Goal: Contribute content

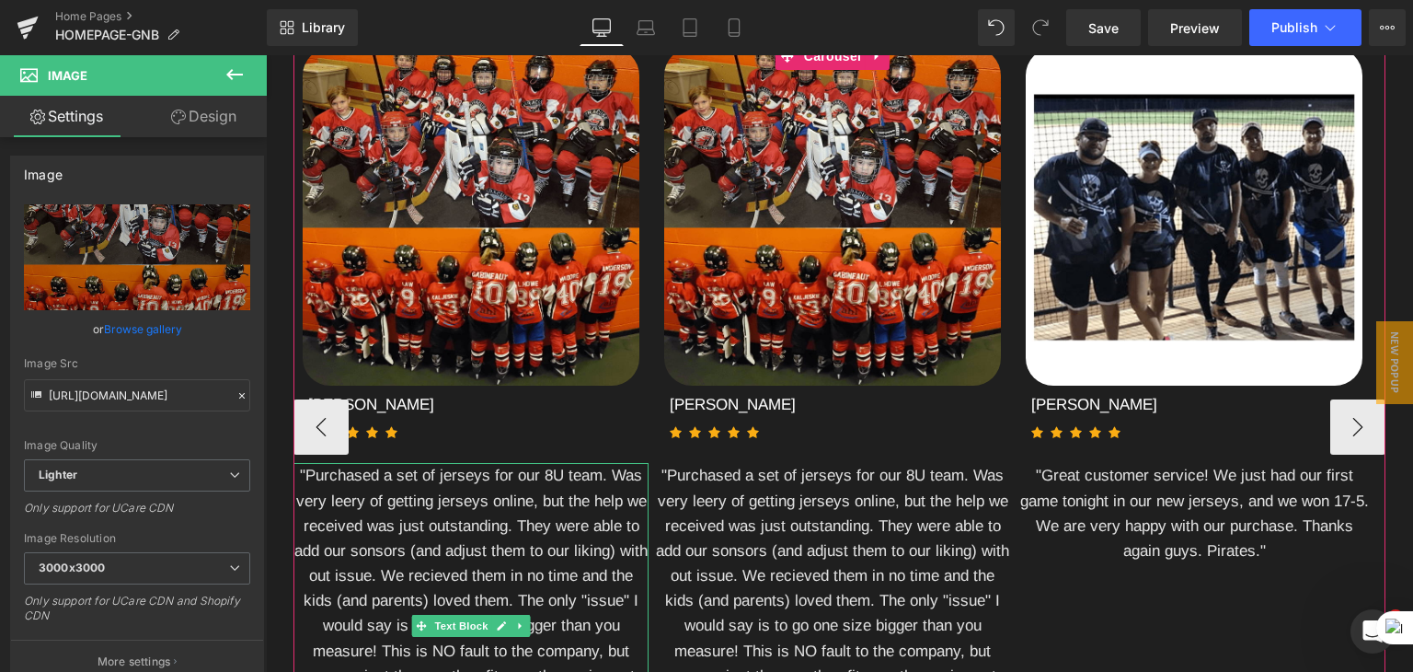
click at [464, 558] on div ""Purchased a set of jerseys for our 8U team. Was very leery of getting jerseys …" at bounding box center [470, 625] width 355 height 325
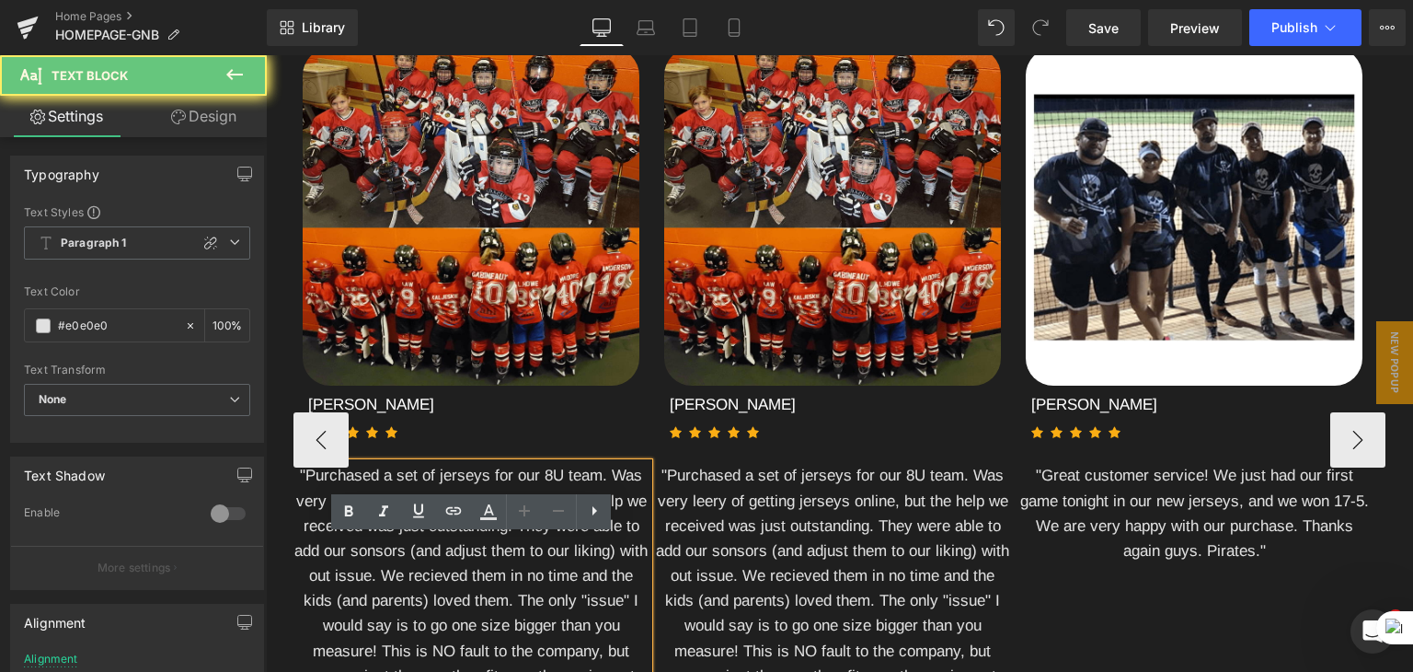
click at [484, 557] on div ""Purchased a set of jerseys for our 8U team. Was very leery of getting jerseys …" at bounding box center [470, 638] width 355 height 351
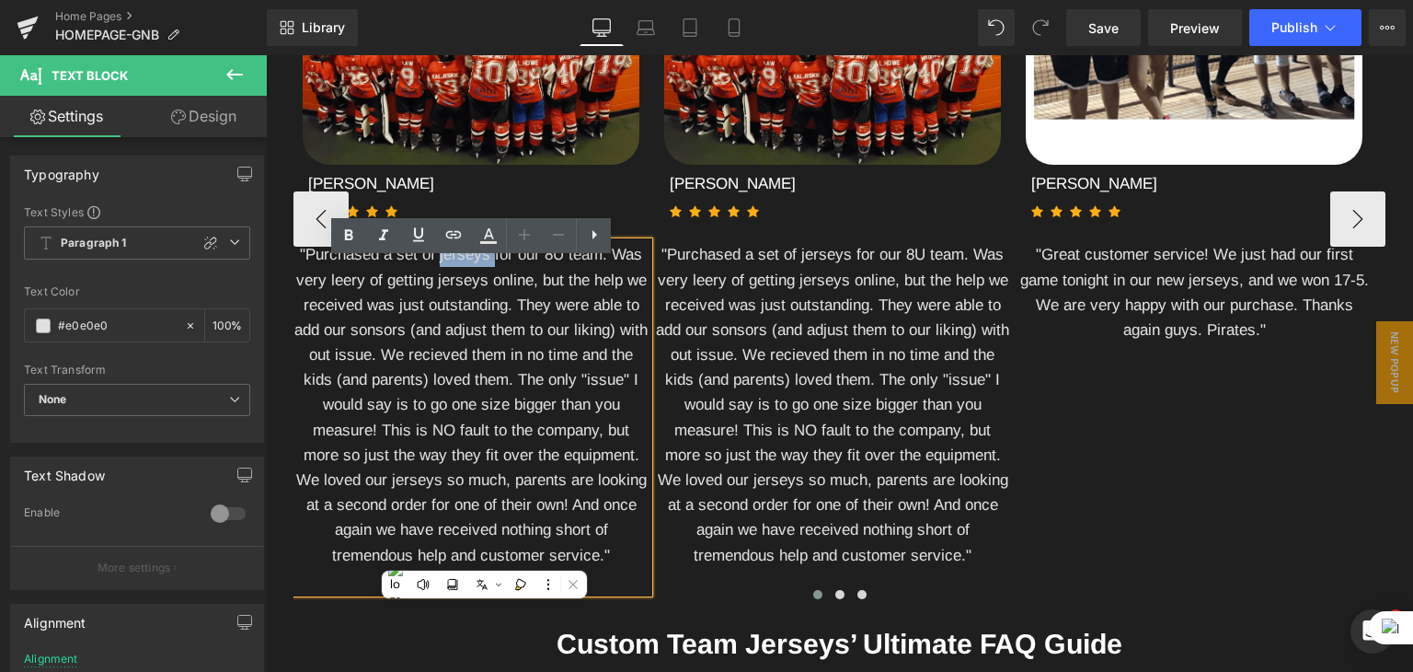
scroll to position [4140, 0]
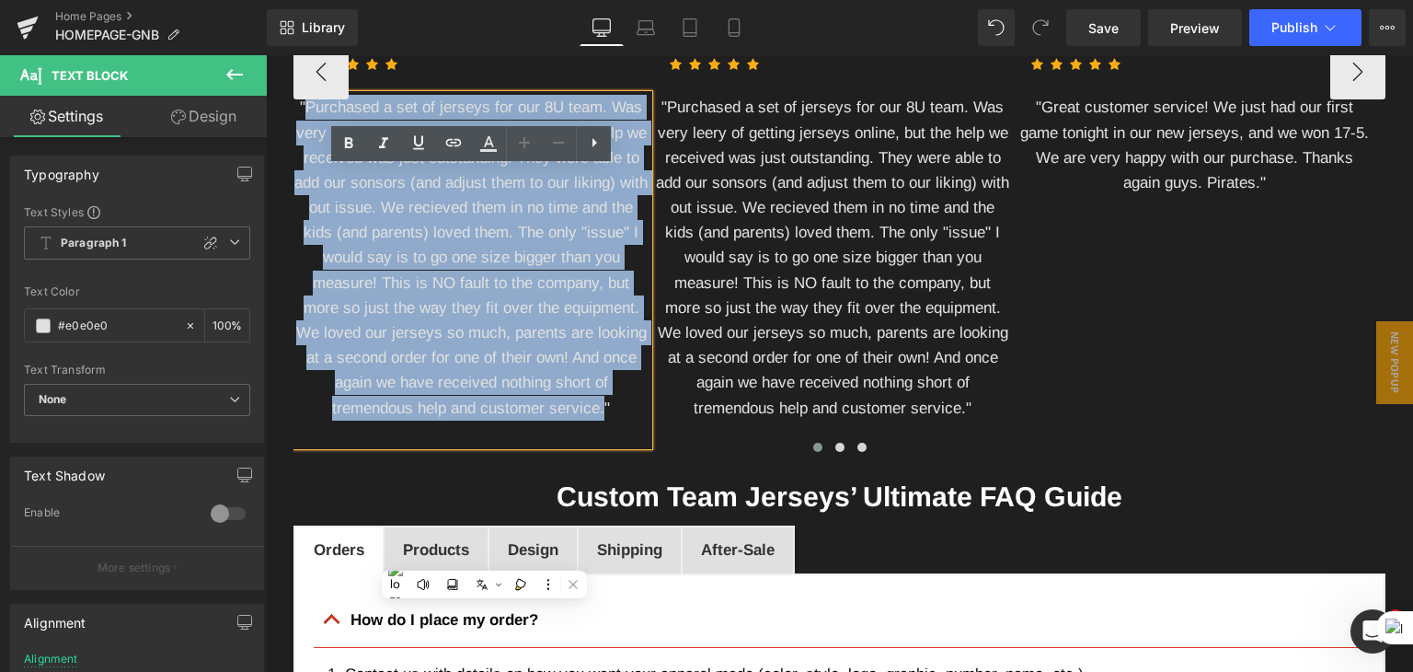
drag, startPoint x: 604, startPoint y: 485, endPoint x: 305, endPoint y: 187, distance: 422.2
click at [305, 187] on div ""Purchased a set of jerseys for our 8U team. Was very leery of getting jerseys …" at bounding box center [470, 270] width 355 height 351
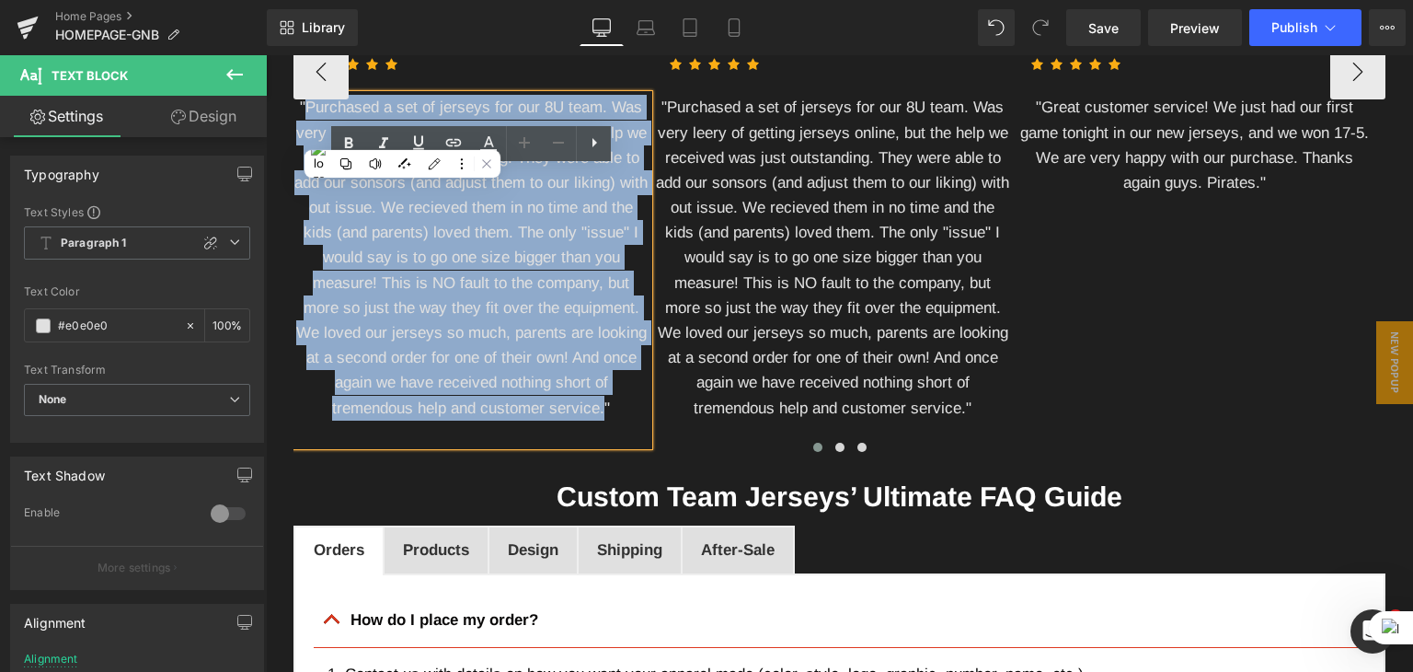
paste div
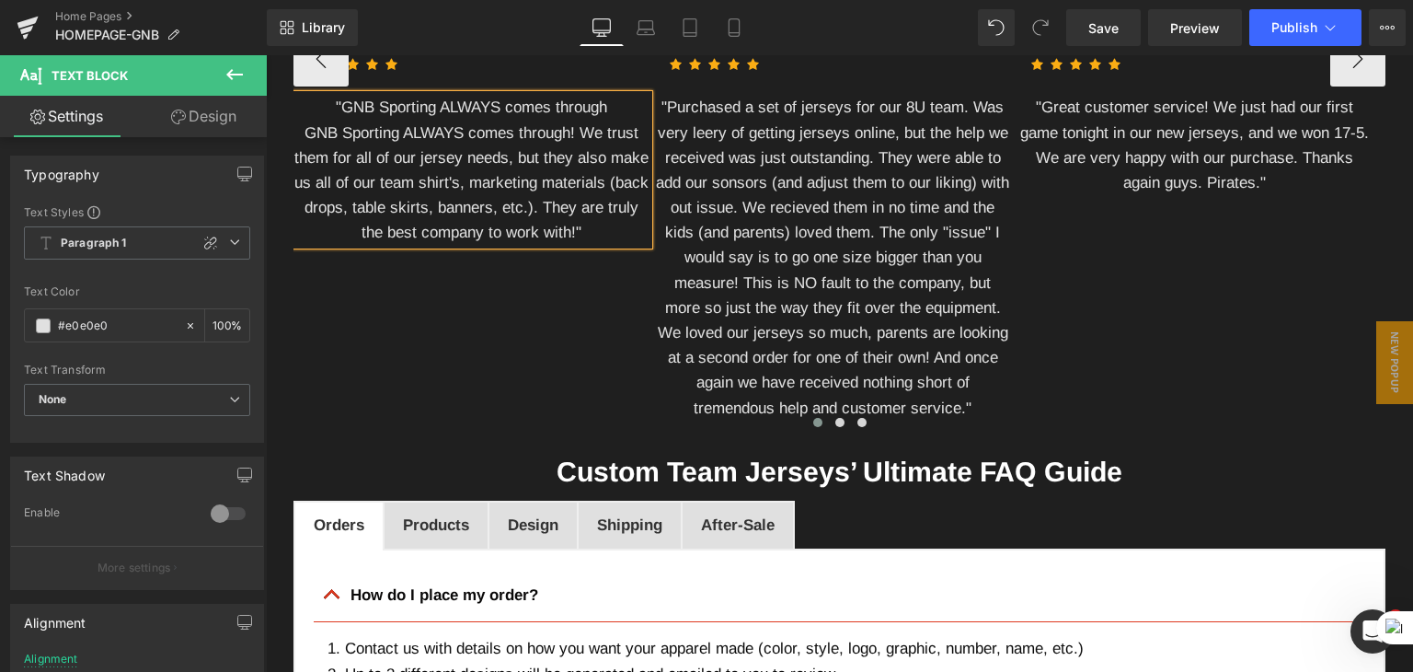
scroll to position [3864, 0]
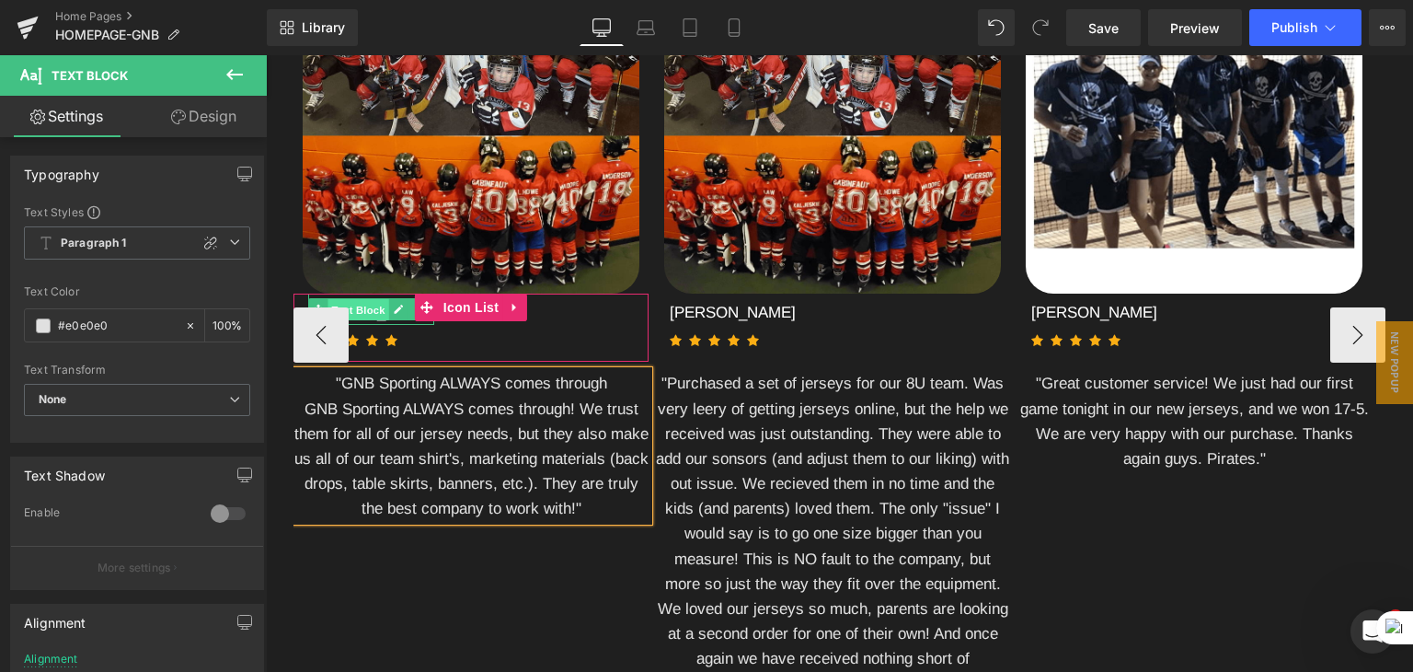
click at [371, 321] on span "Text Block" at bounding box center [358, 310] width 61 height 22
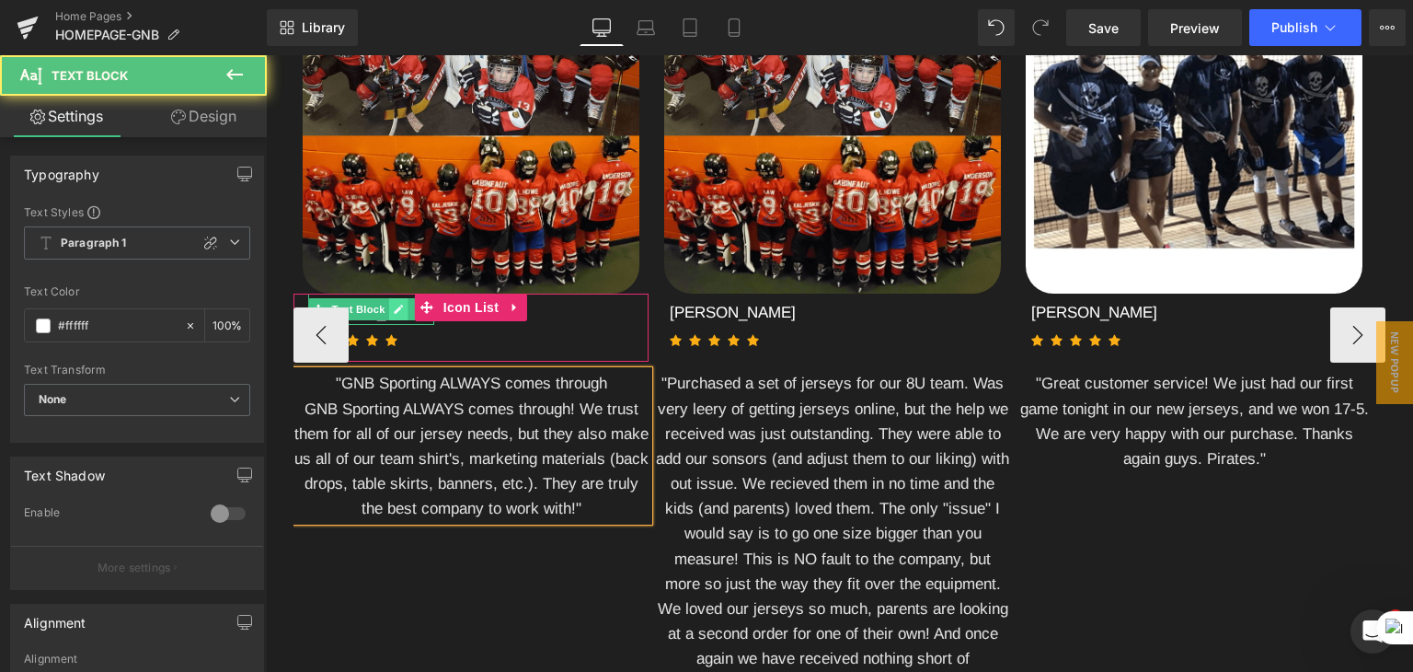
click at [397, 314] on icon at bounding box center [398, 309] width 9 height 9
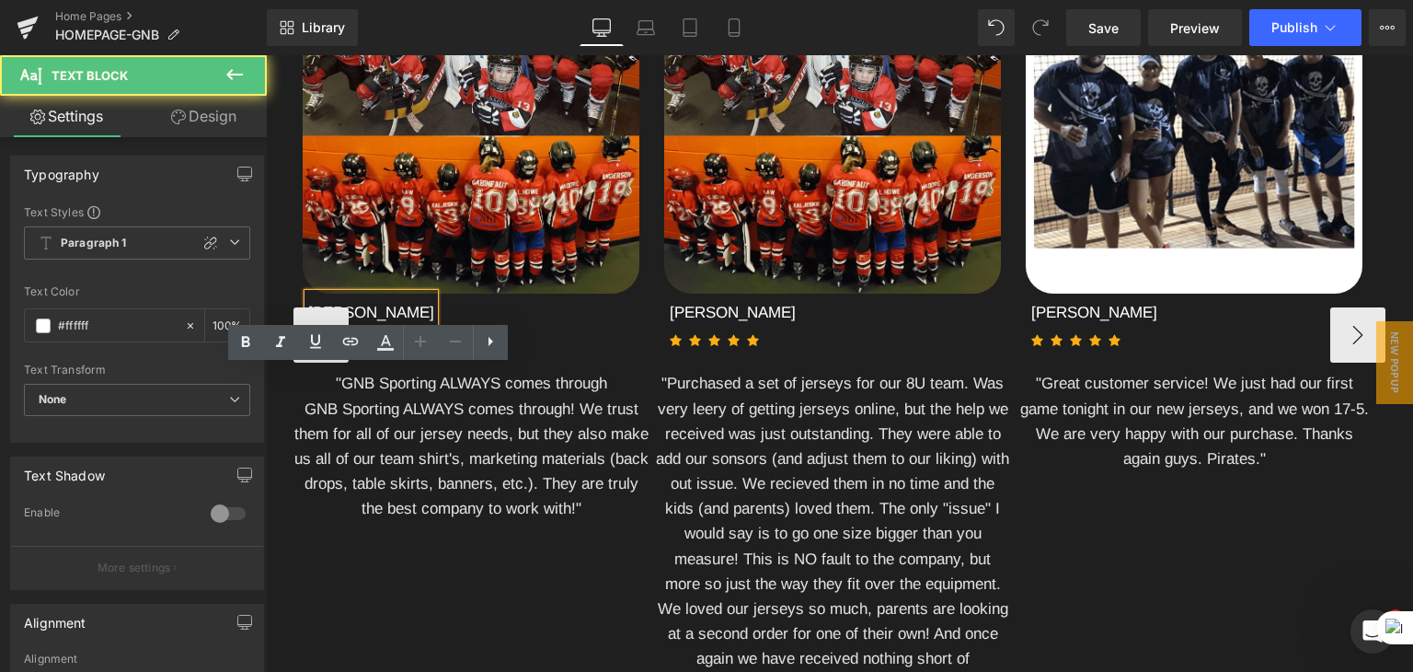
click at [406, 325] on div "[PERSON_NAME]" at bounding box center [371, 308] width 126 height 31
click at [405, 325] on div "[PERSON_NAME]" at bounding box center [371, 308] width 126 height 31
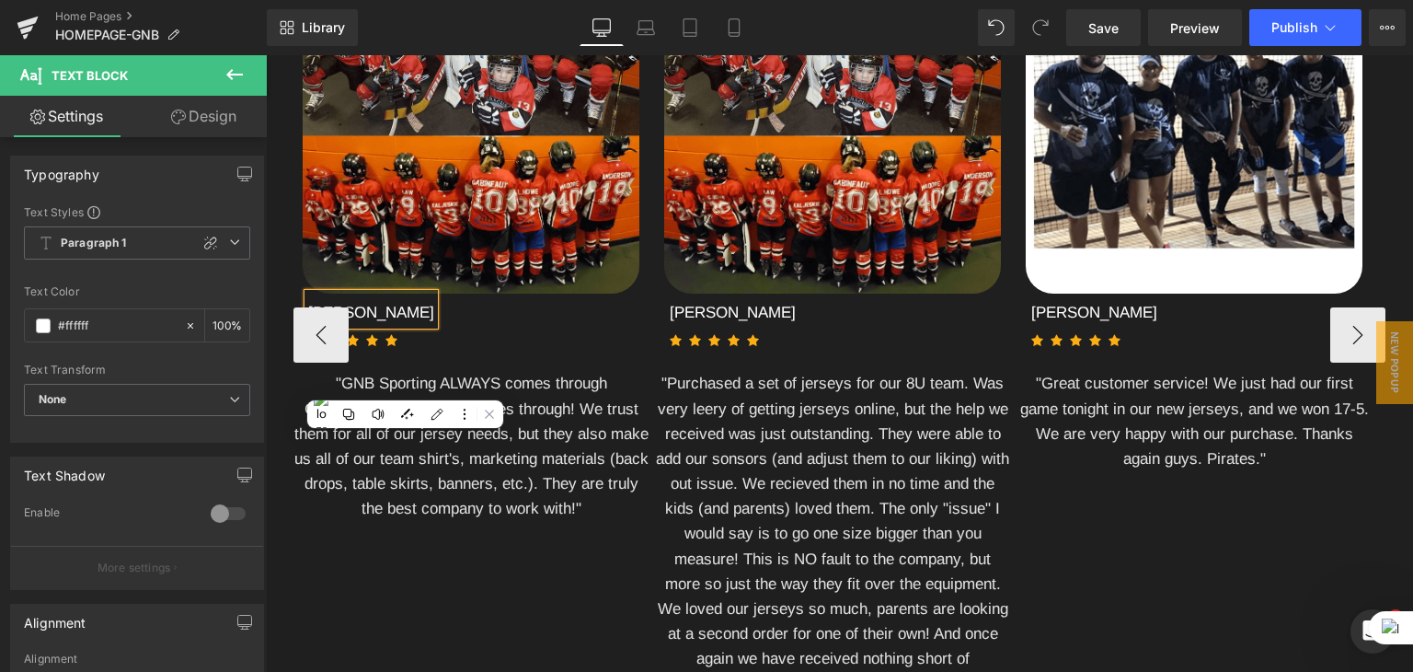
paste div
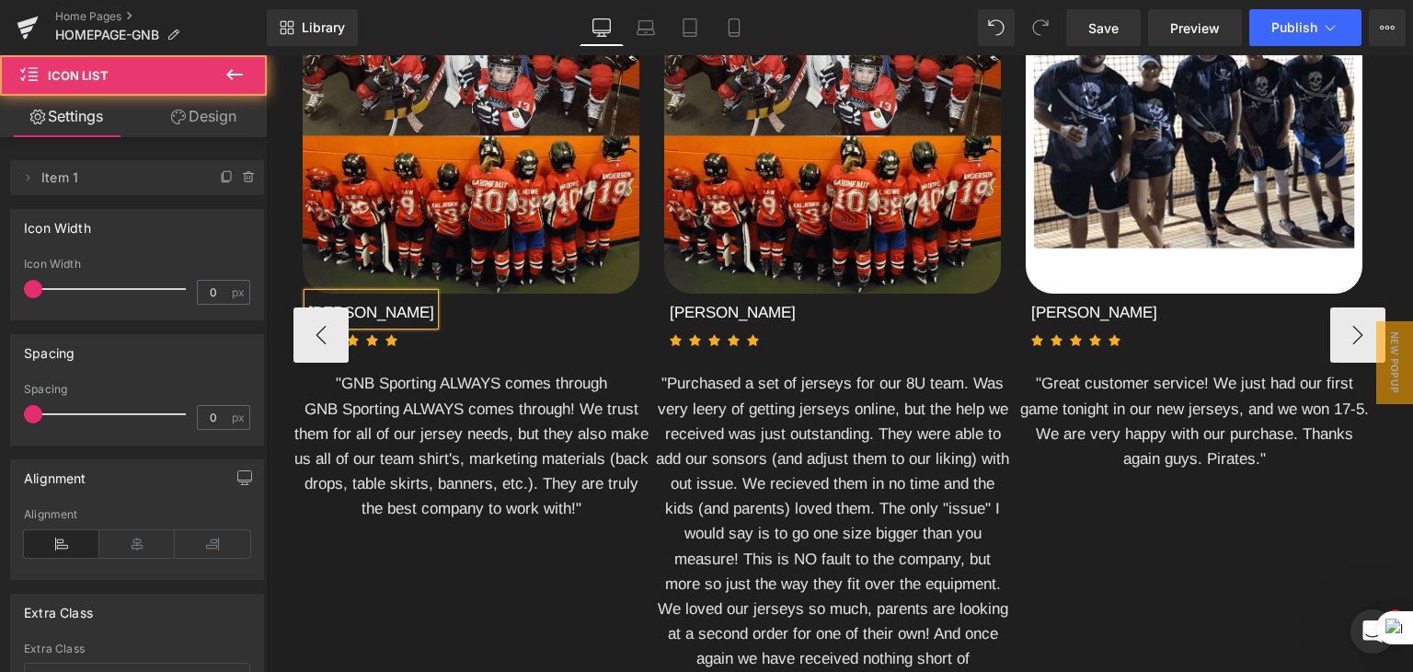
click at [458, 363] on div "[PERSON_NAME] Text Block Icon Icon Icon Icon Icon Icon List Hoz" at bounding box center [470, 327] width 355 height 69
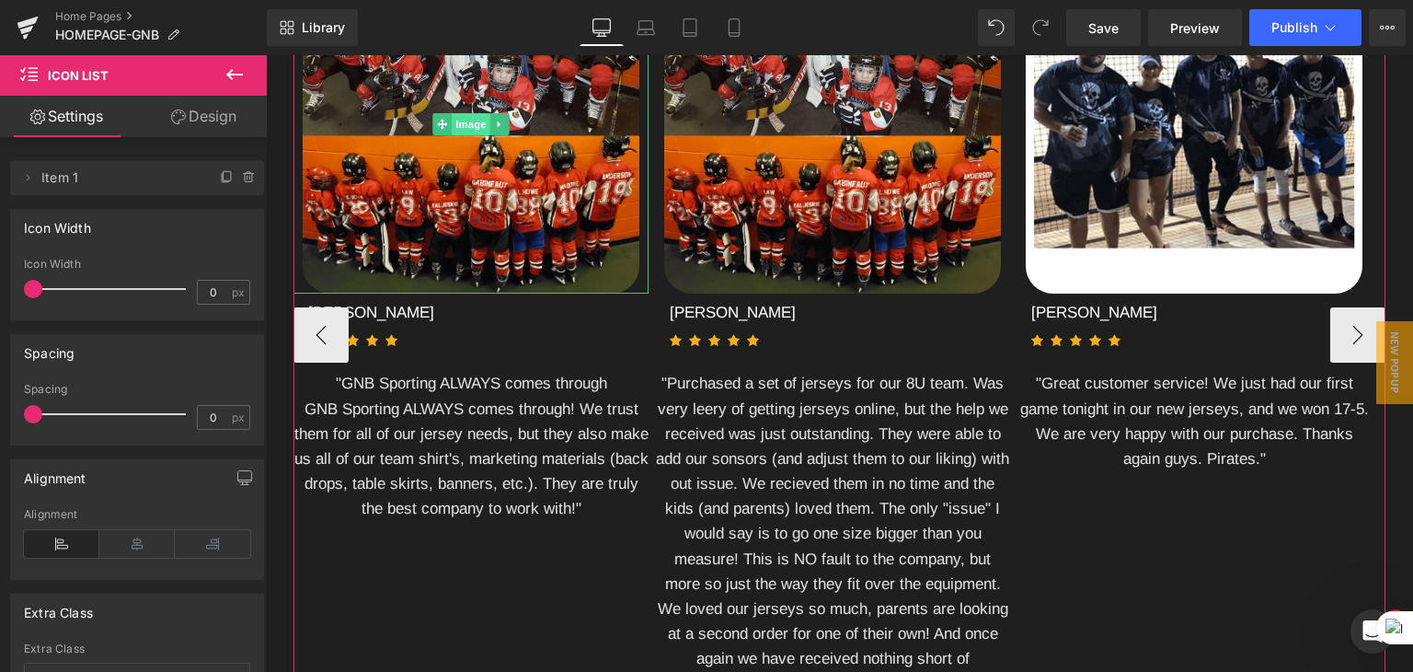
click at [466, 135] on span "Image" at bounding box center [471, 124] width 39 height 22
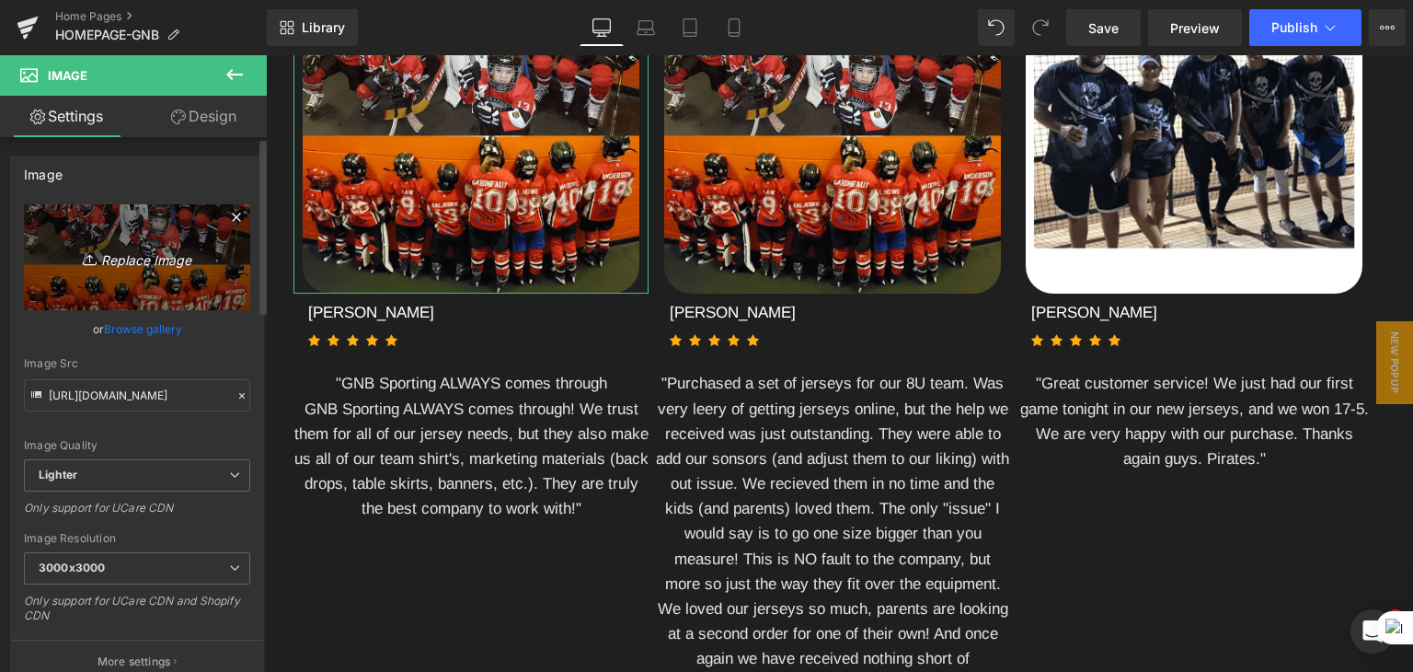
click at [162, 254] on icon "Replace Image" at bounding box center [136, 257] width 147 height 23
type input "C:\fakepath\team1.jpg"
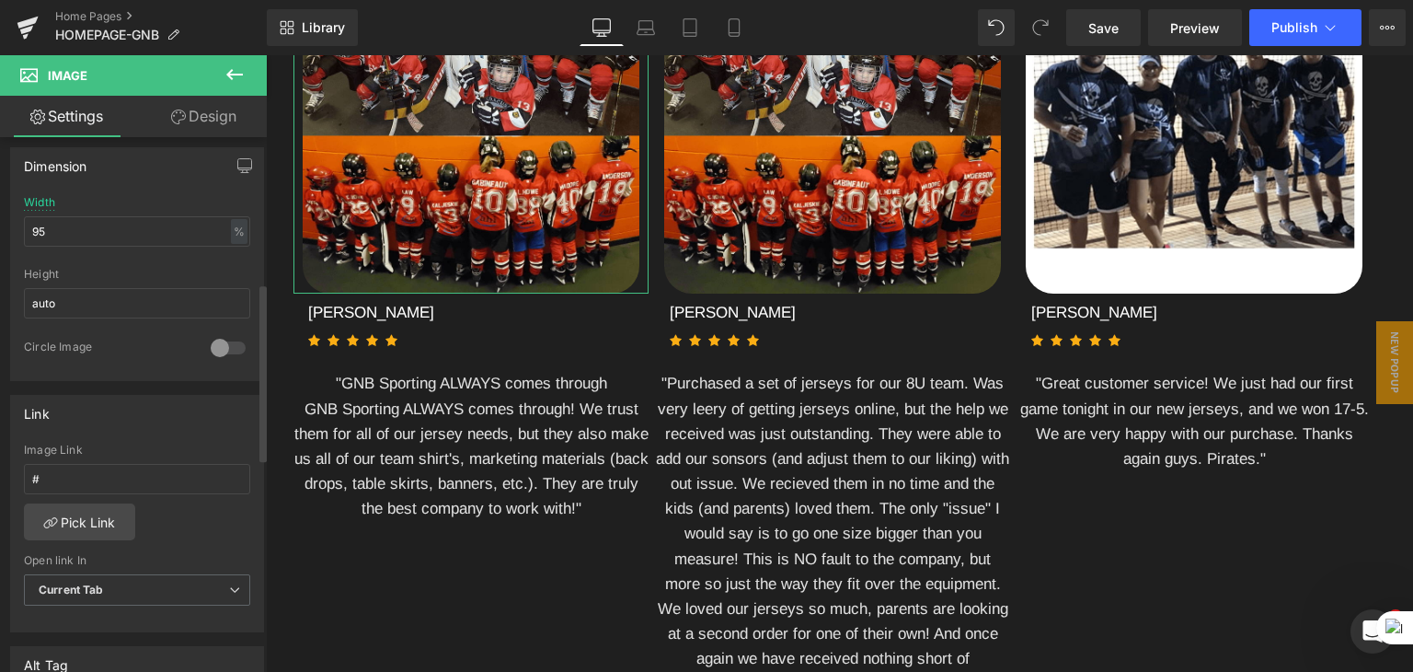
scroll to position [552, 0]
type input "[URL][DOMAIN_NAME]"
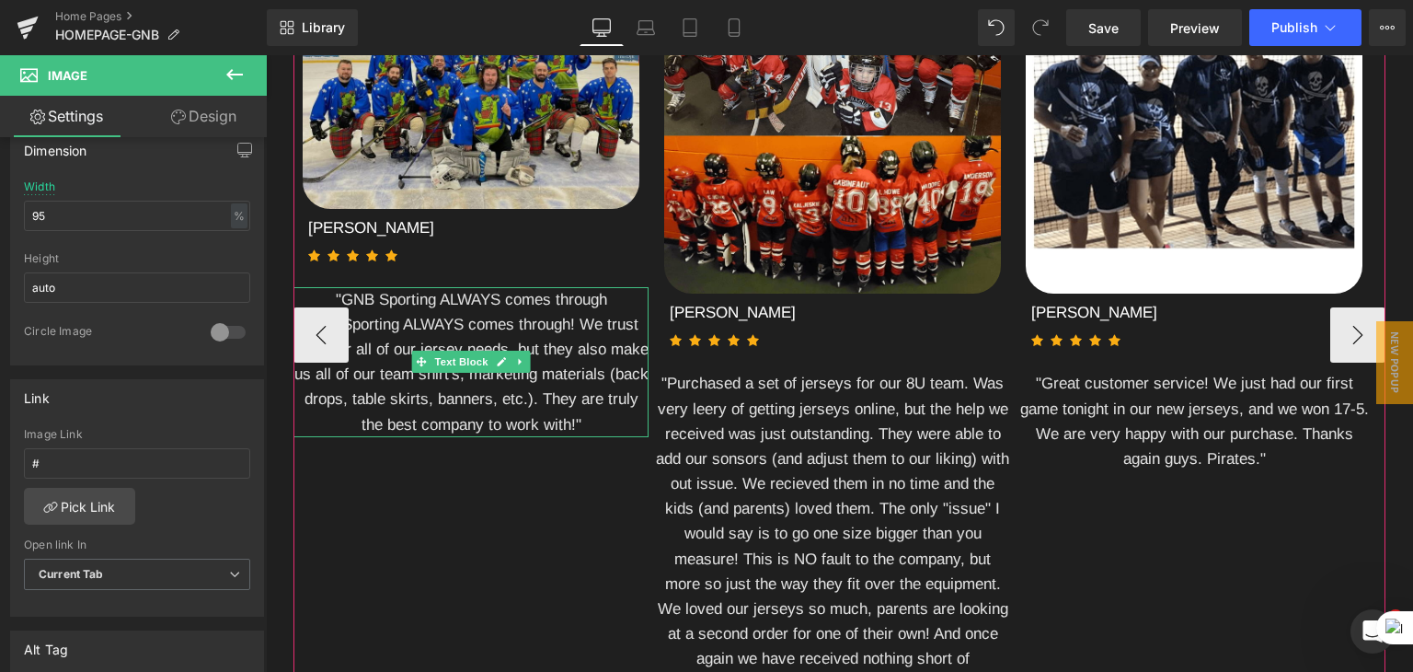
scroll to position [3772, 0]
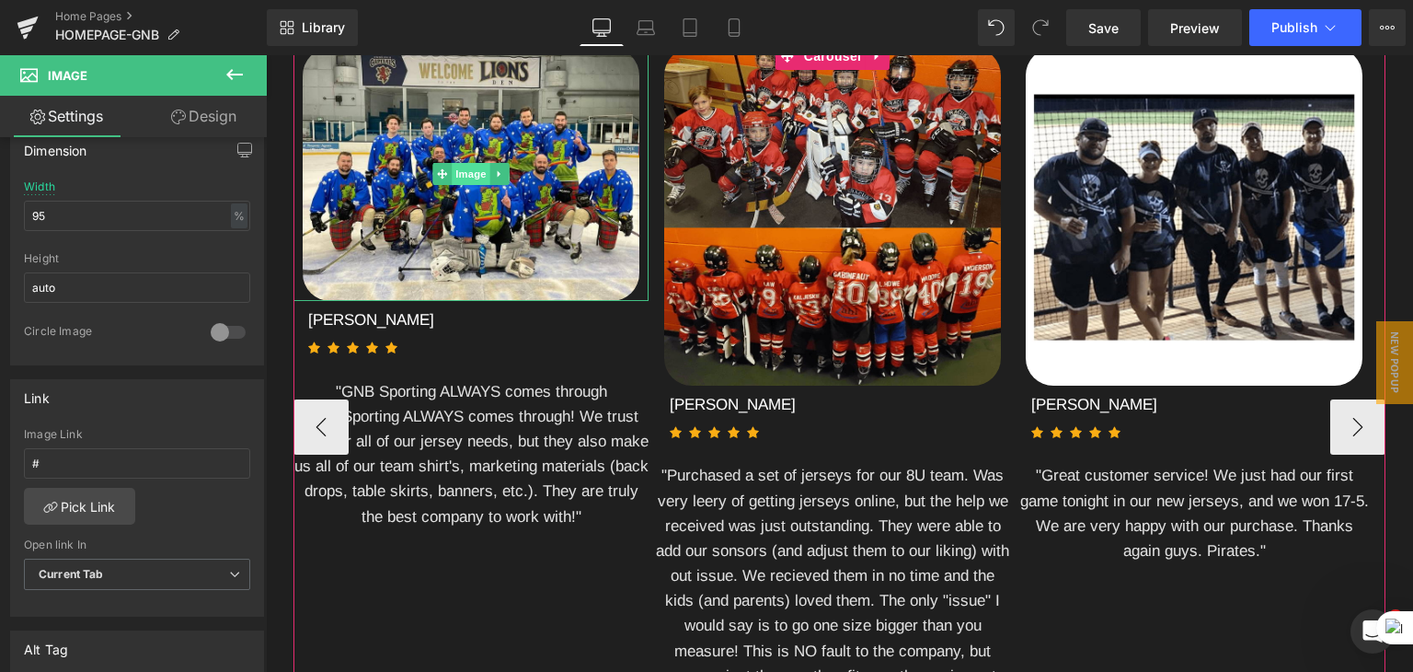
click at [478, 185] on span "Image" at bounding box center [471, 174] width 39 height 22
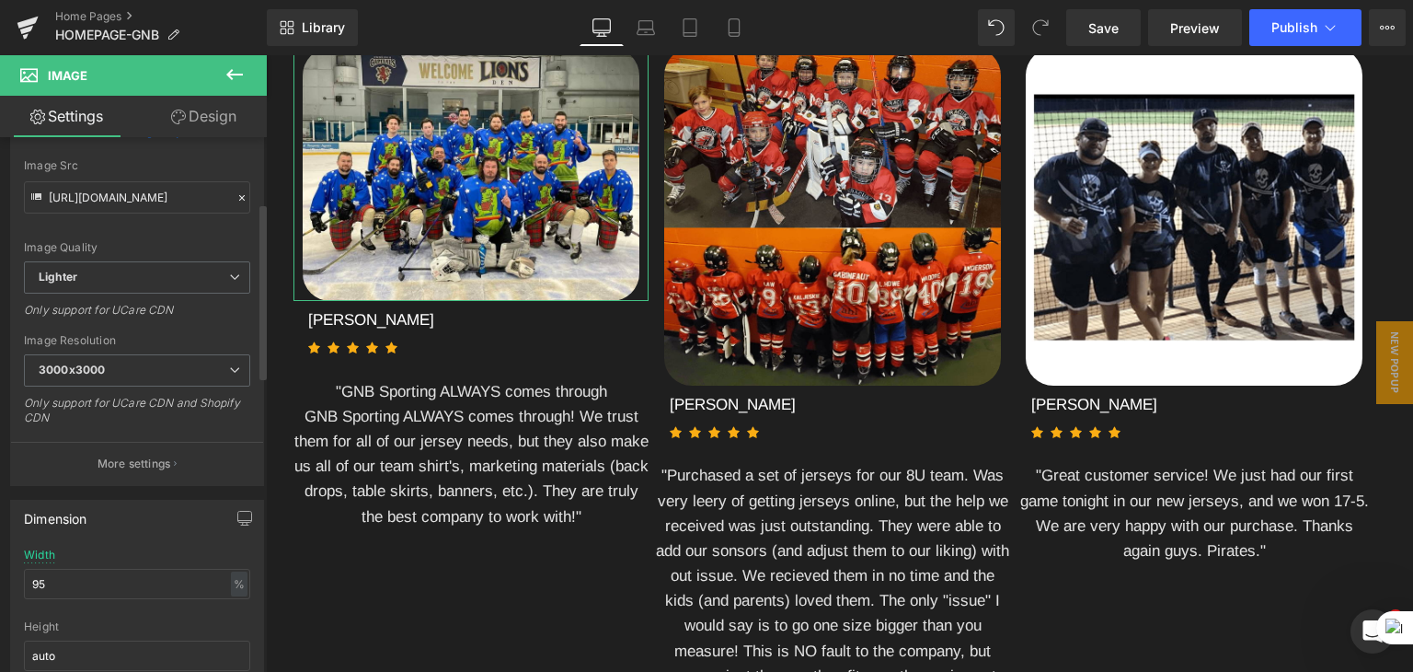
scroll to position [0, 0]
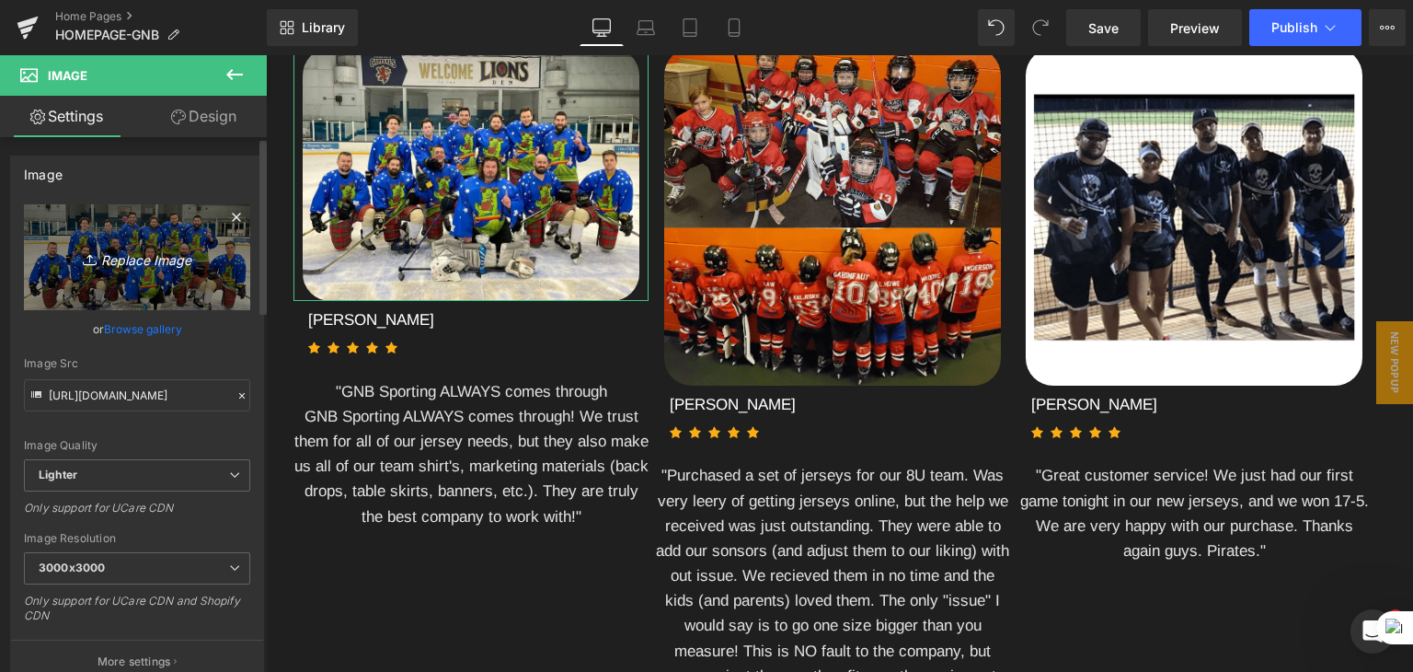
click at [145, 257] on icon "Replace Image" at bounding box center [136, 257] width 147 height 23
type input "C:\fakepath\team1.jpg"
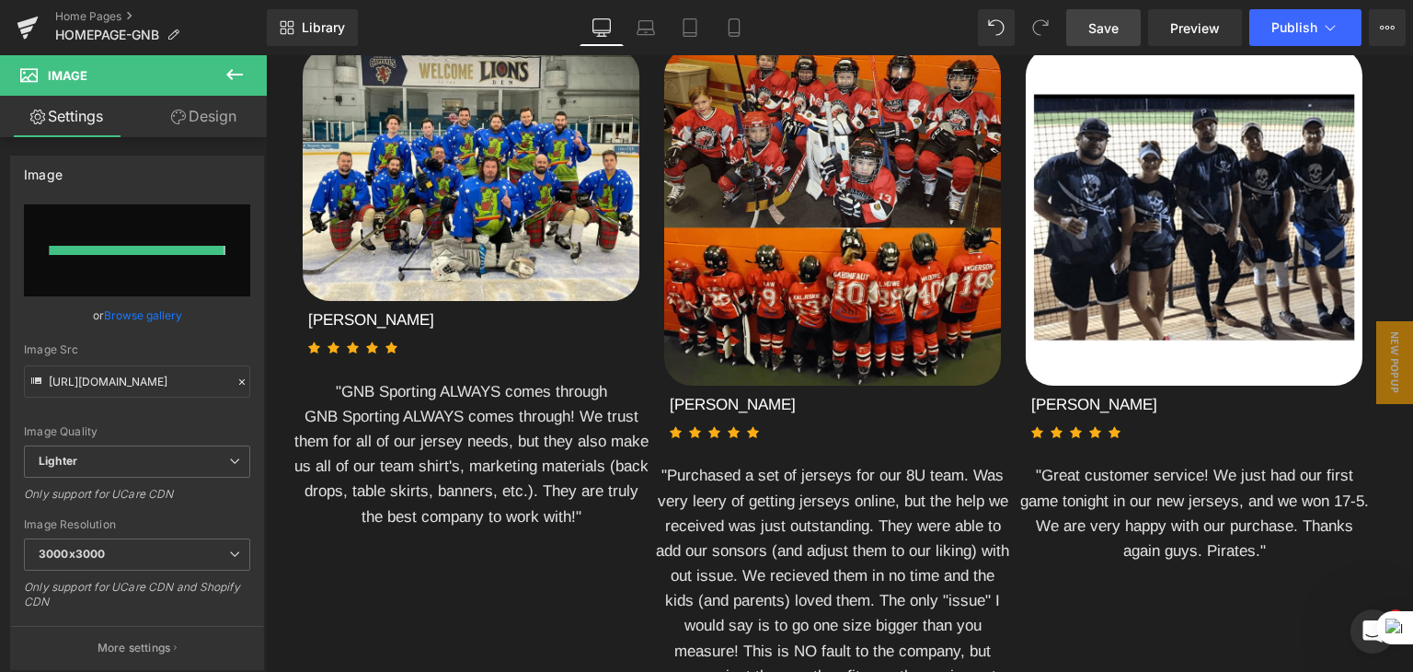
type input "[URL][DOMAIN_NAME]"
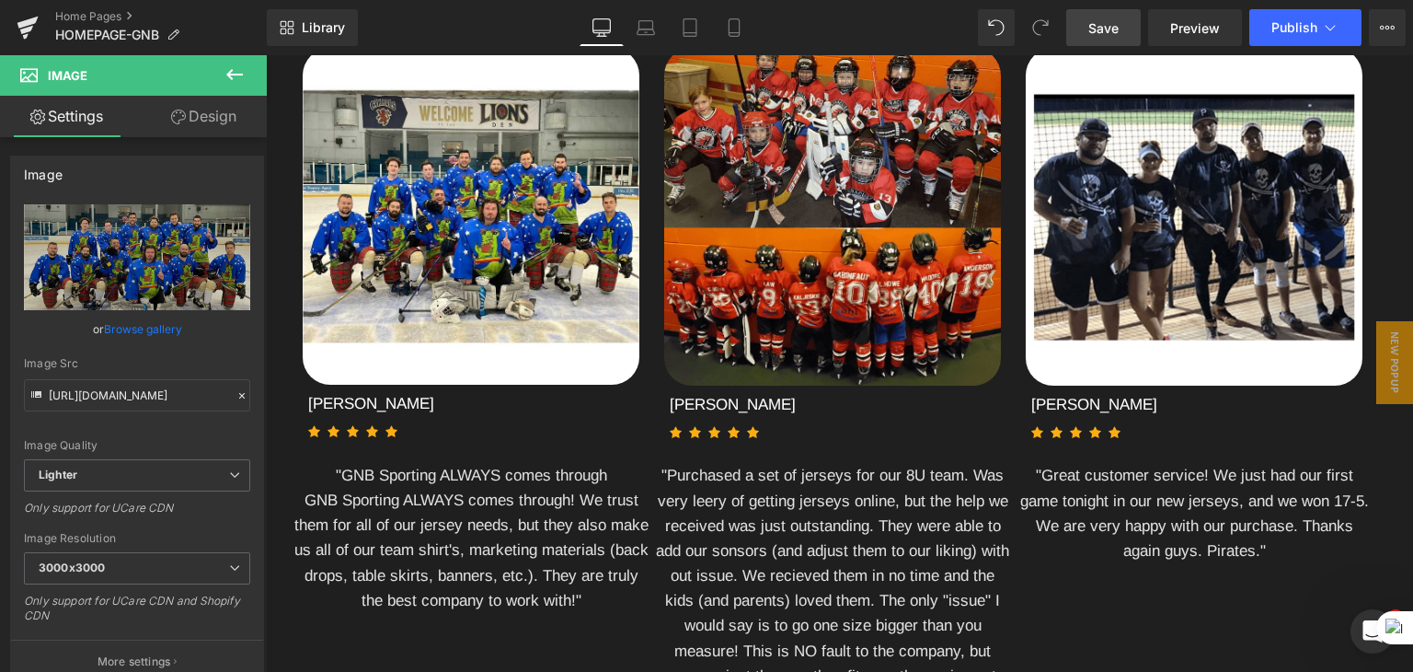
click at [1098, 29] on span "Save" at bounding box center [1103, 27] width 30 height 19
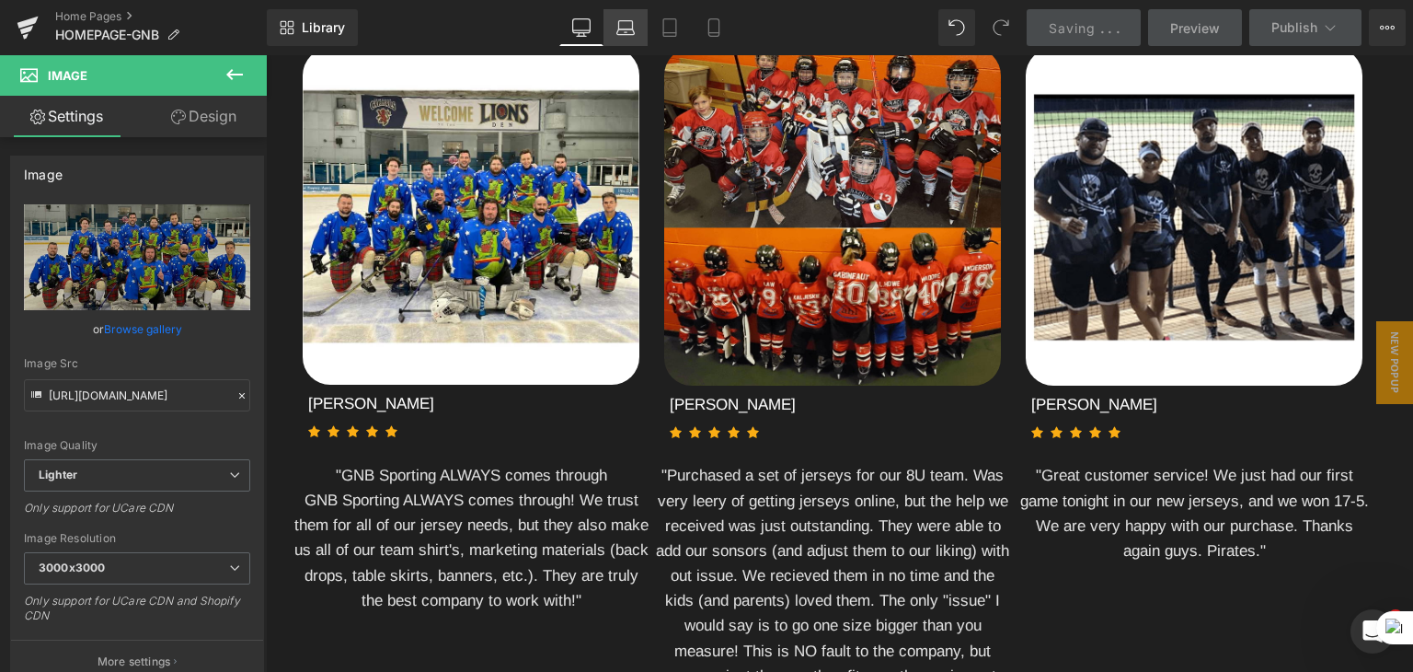
click at [637, 29] on link "Laptop" at bounding box center [626, 27] width 44 height 37
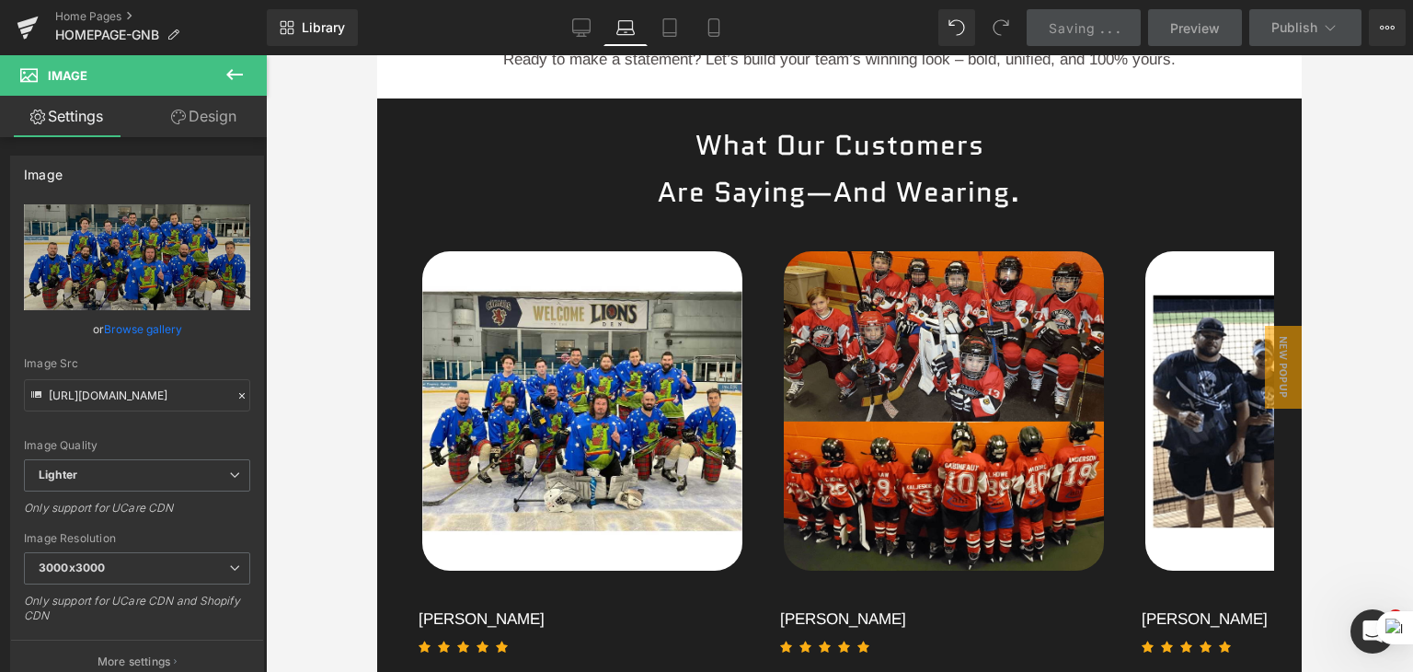
scroll to position [3412, 0]
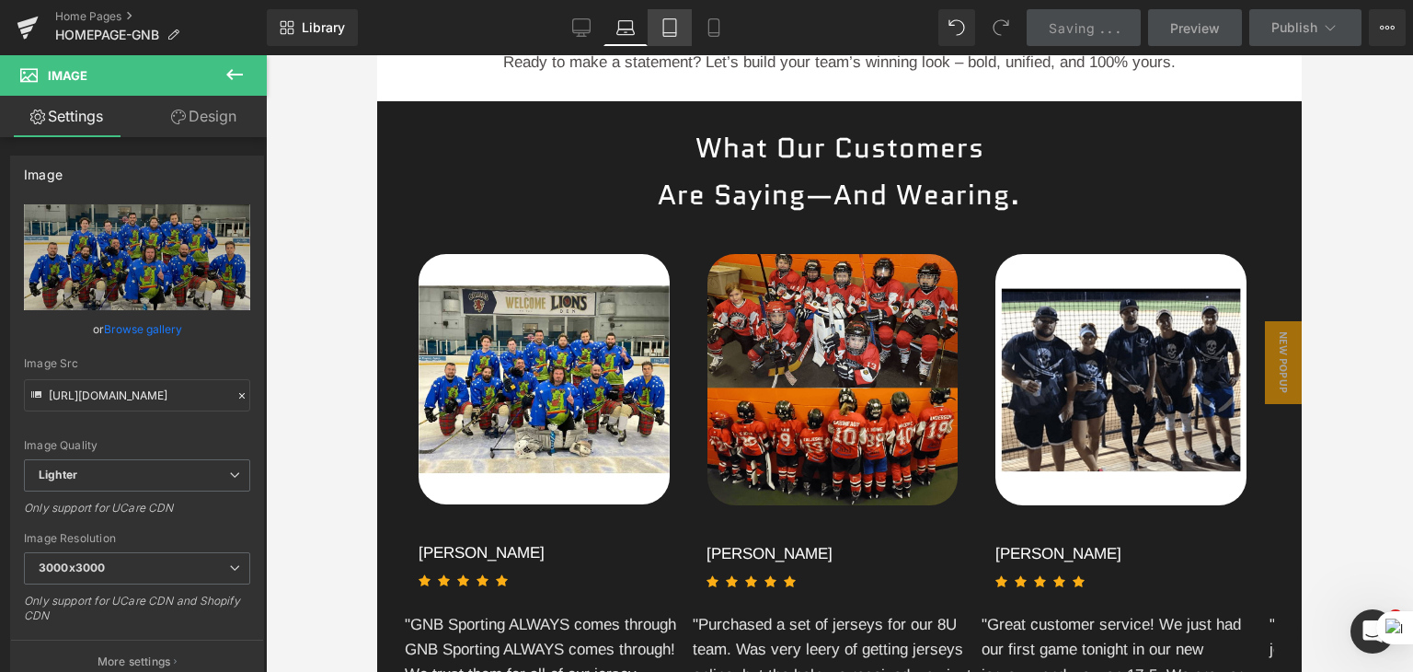
click at [687, 27] on link "Tablet" at bounding box center [670, 27] width 44 height 37
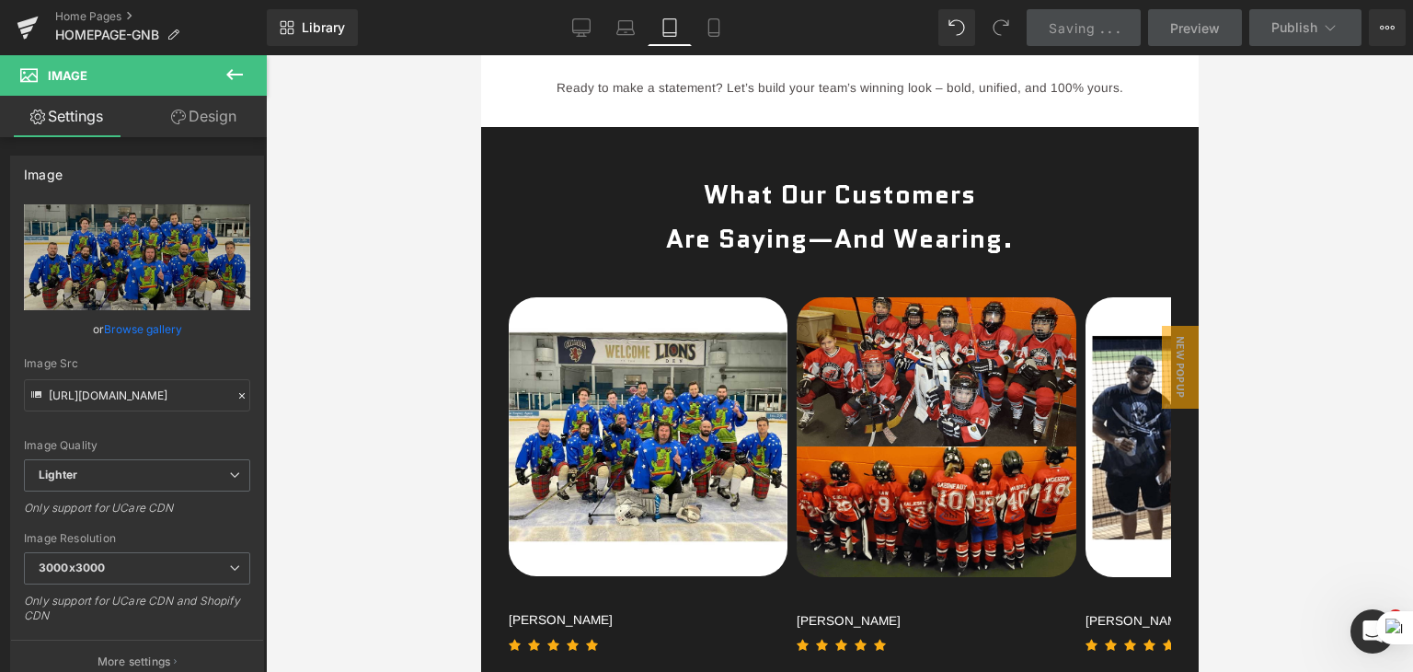
scroll to position [3474, 0]
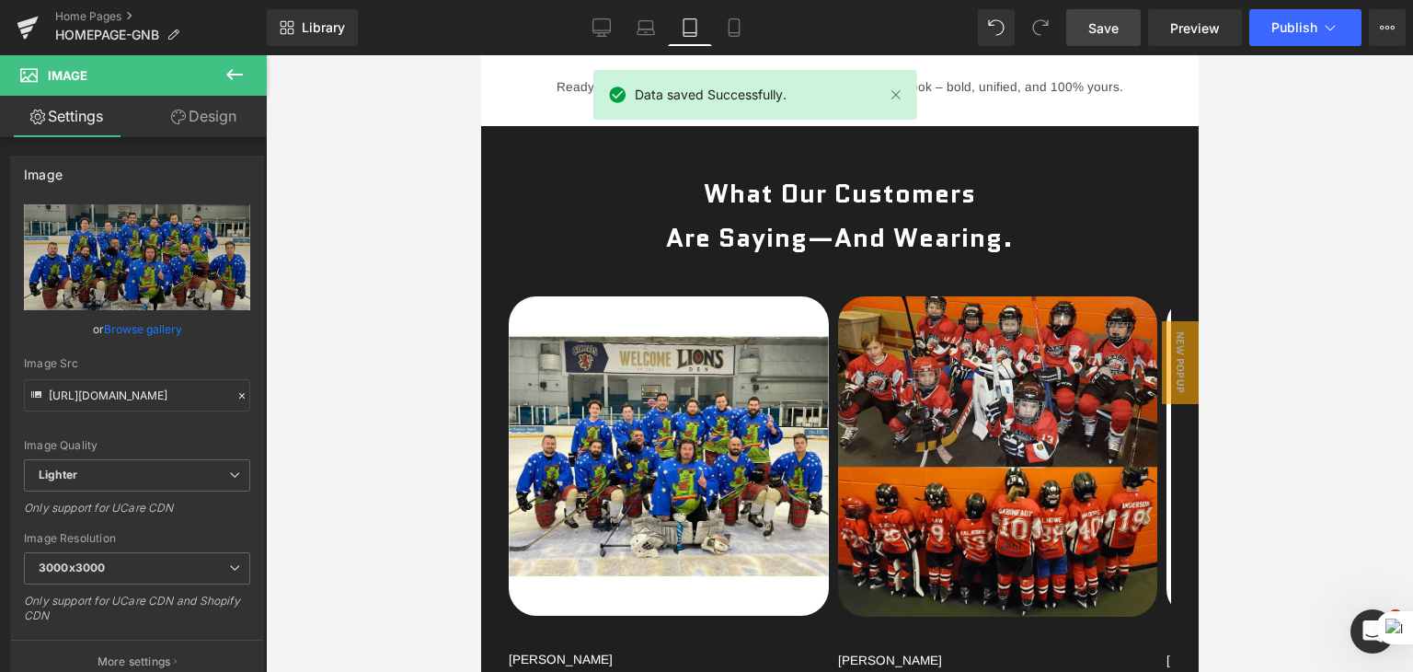
click at [709, 23] on link "Tablet" at bounding box center [690, 27] width 44 height 37
click at [729, 34] on icon at bounding box center [734, 27] width 10 height 17
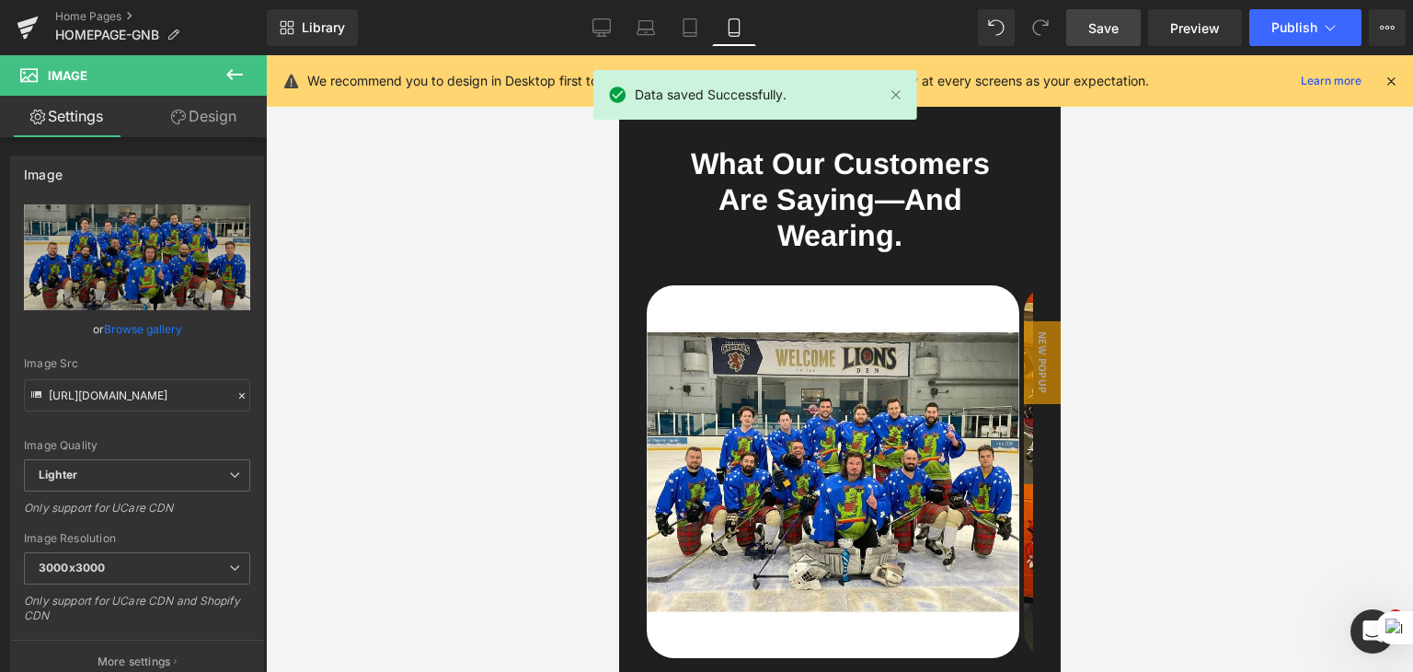
scroll to position [4739, 0]
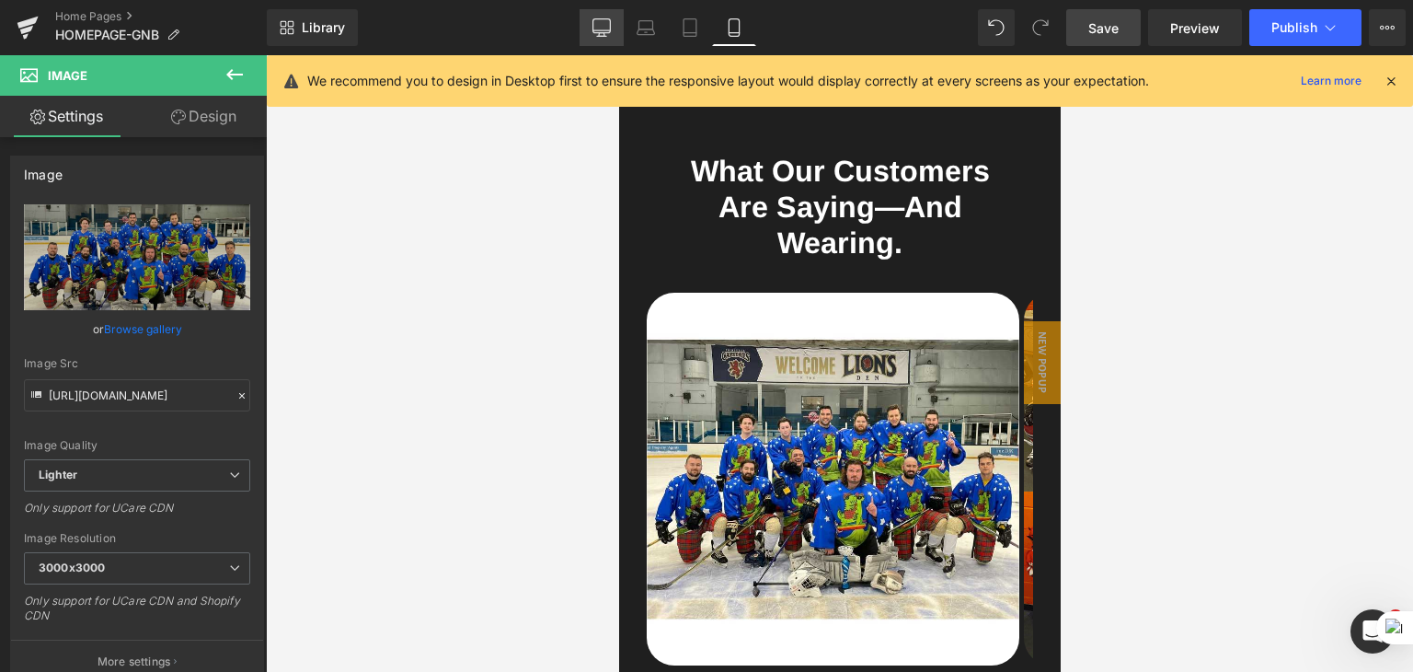
click at [611, 36] on icon at bounding box center [602, 27] width 18 height 18
type input "95"
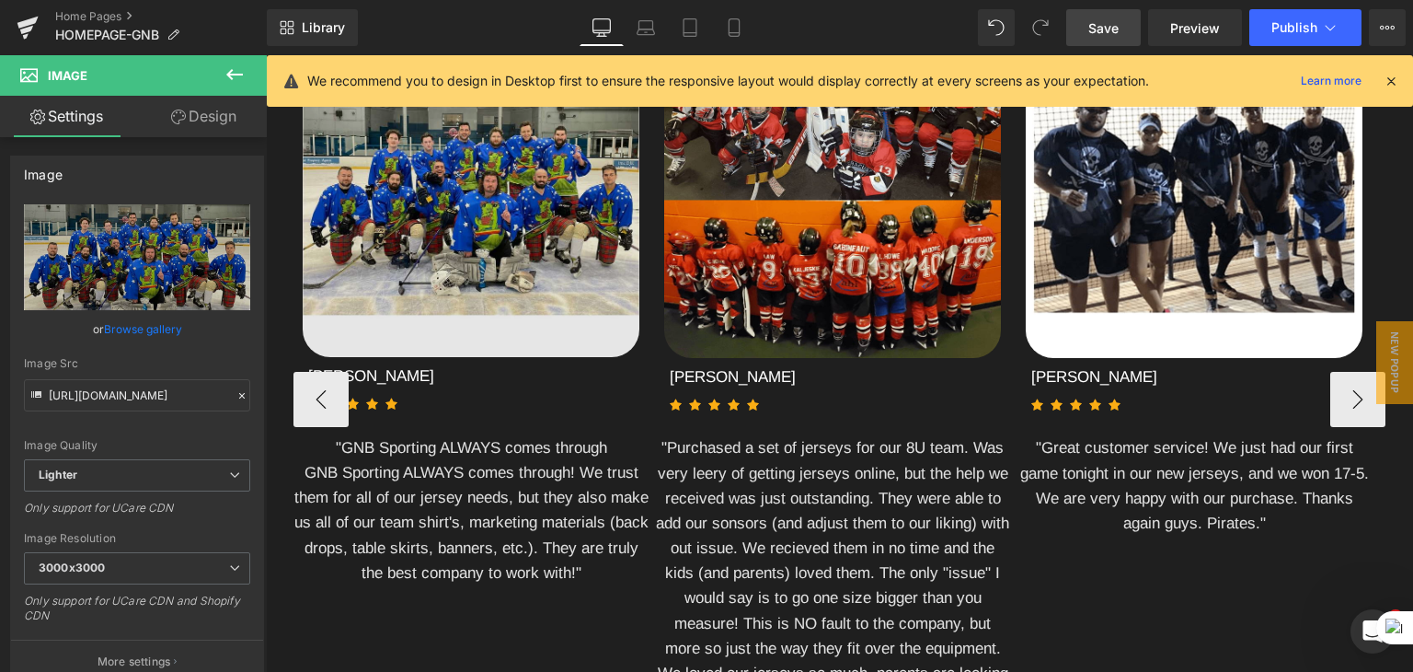
scroll to position [3846, 0]
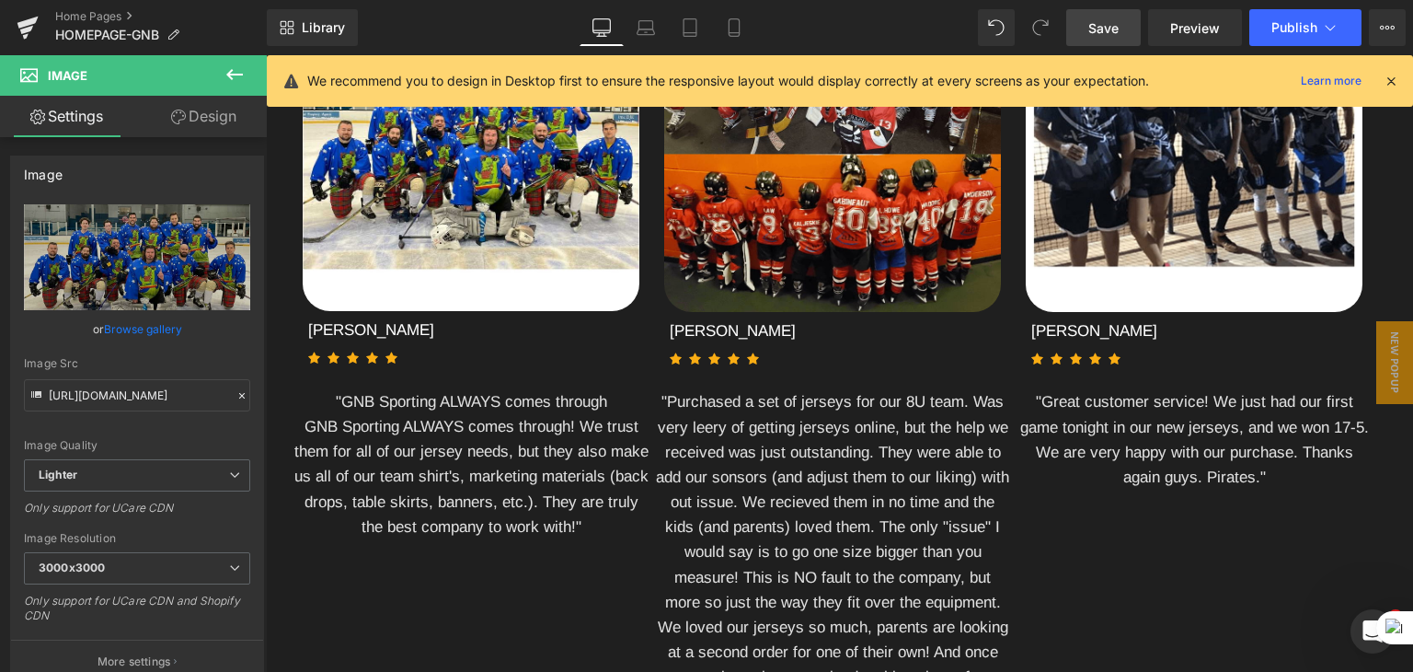
click at [1110, 26] on span "Save" at bounding box center [1103, 27] width 30 height 19
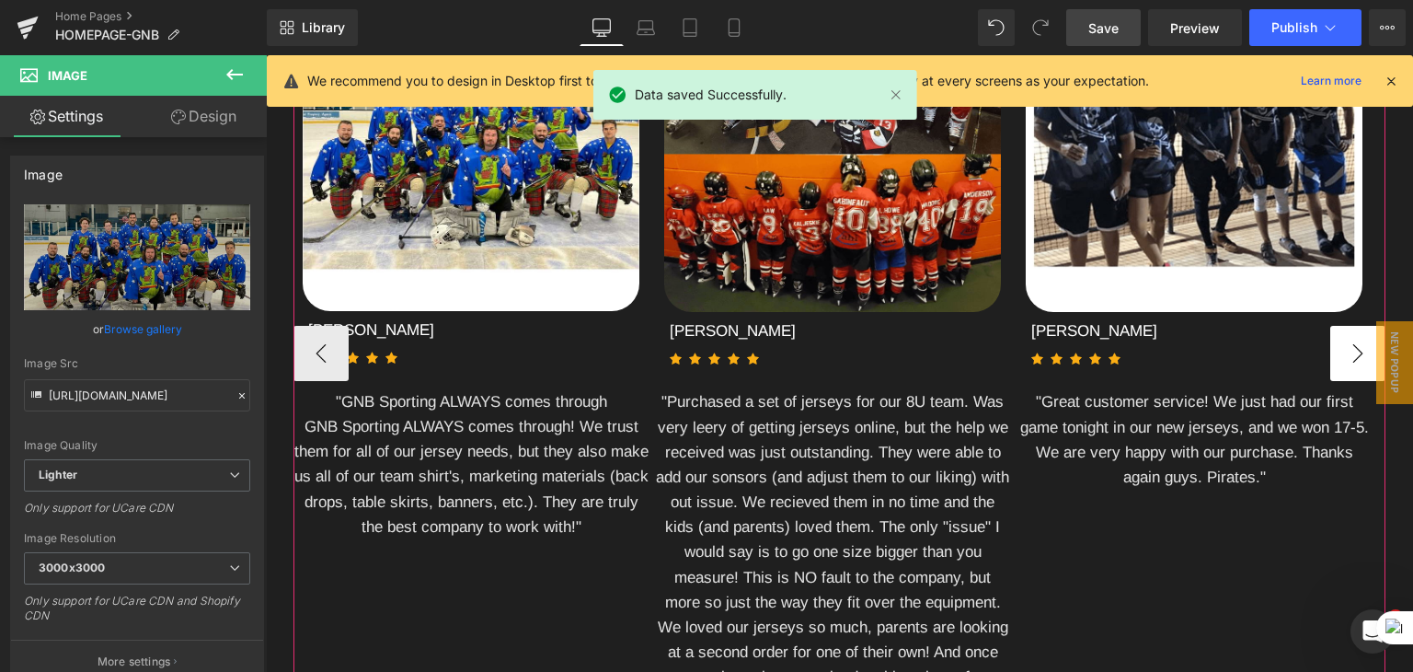
click at [1348, 381] on button "›" at bounding box center [1357, 353] width 55 height 55
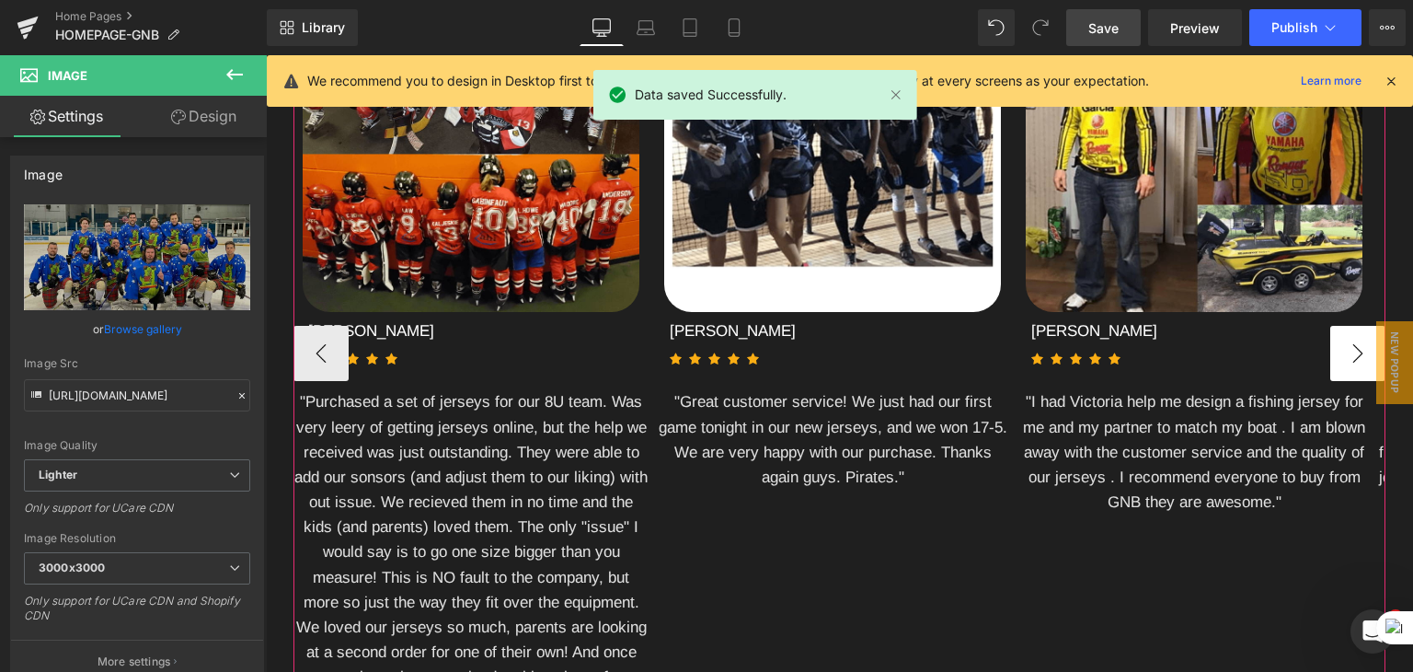
click at [1348, 381] on button "›" at bounding box center [1357, 353] width 55 height 55
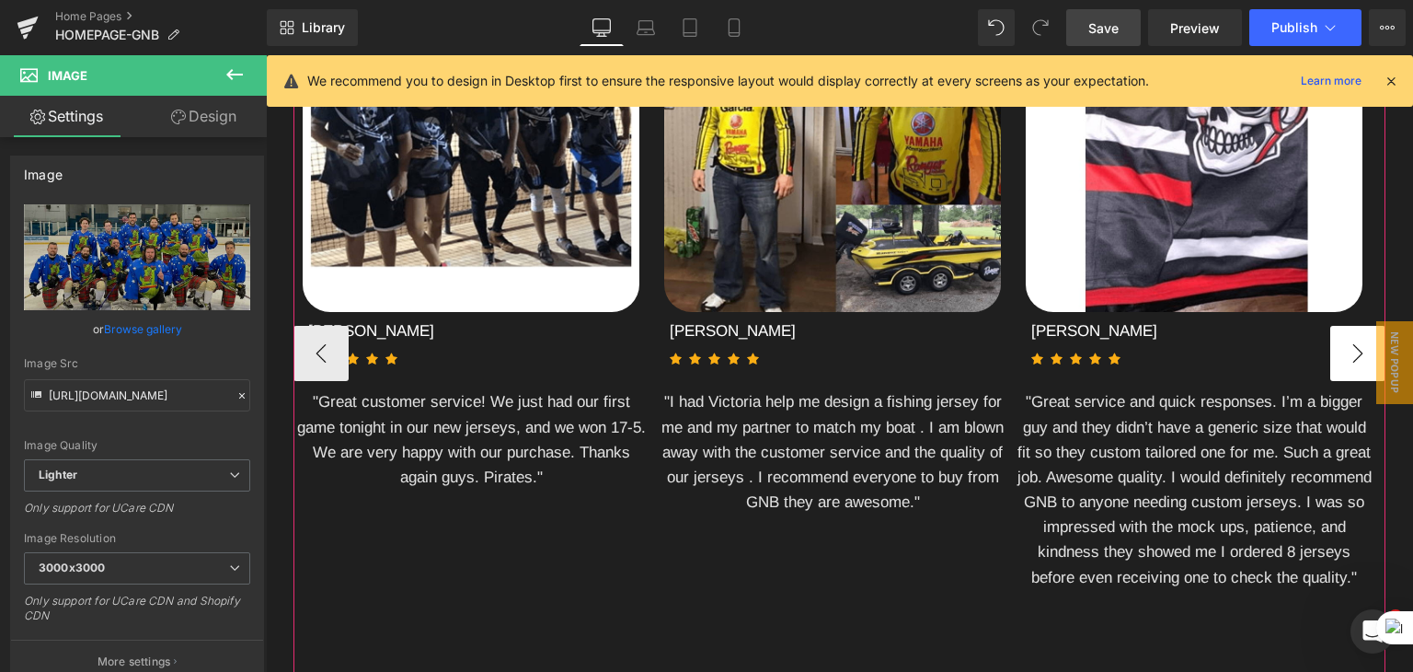
click at [1348, 381] on button "›" at bounding box center [1357, 353] width 55 height 55
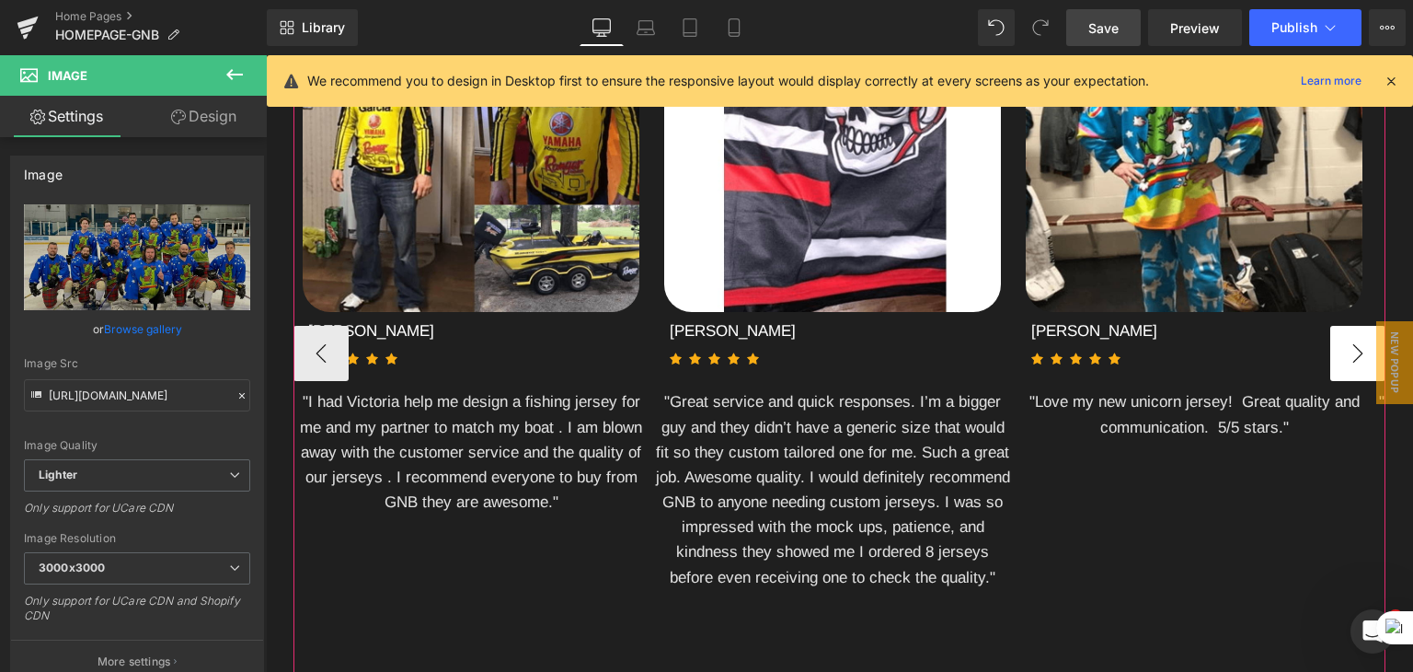
click at [1348, 381] on button "›" at bounding box center [1357, 353] width 55 height 55
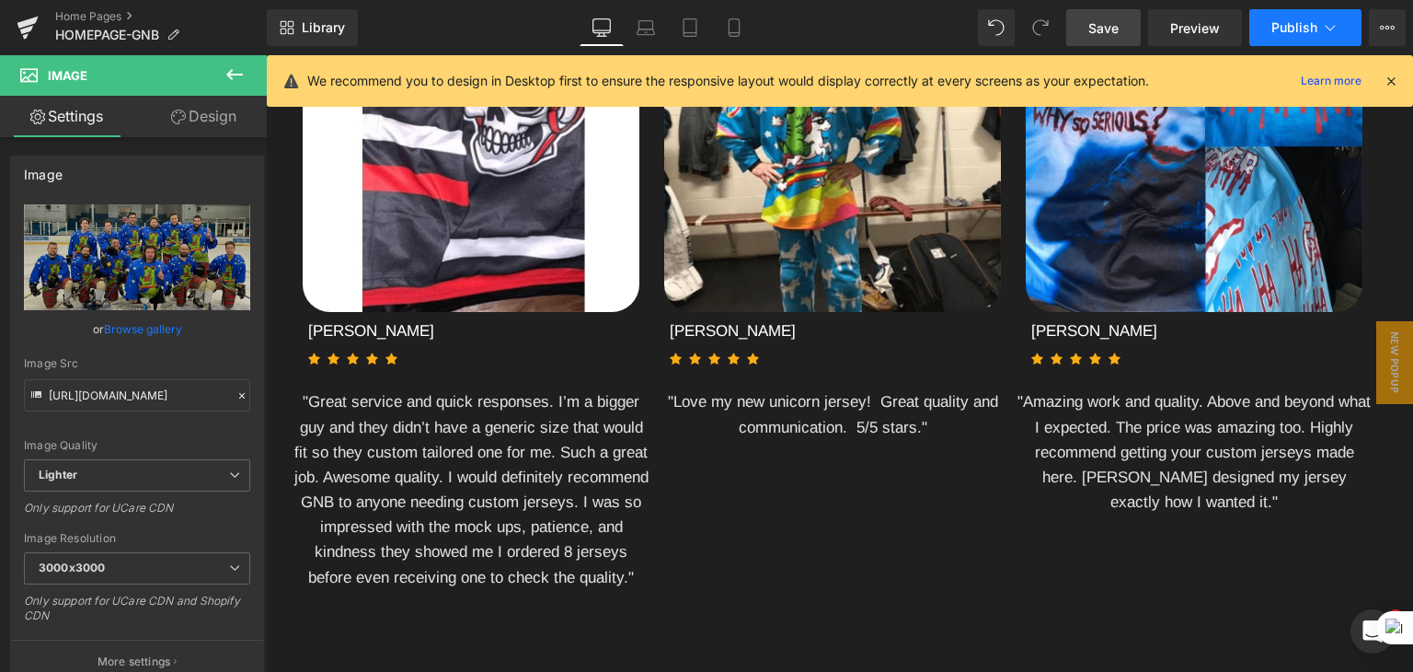
click at [1280, 30] on span "Publish" at bounding box center [1295, 27] width 46 height 15
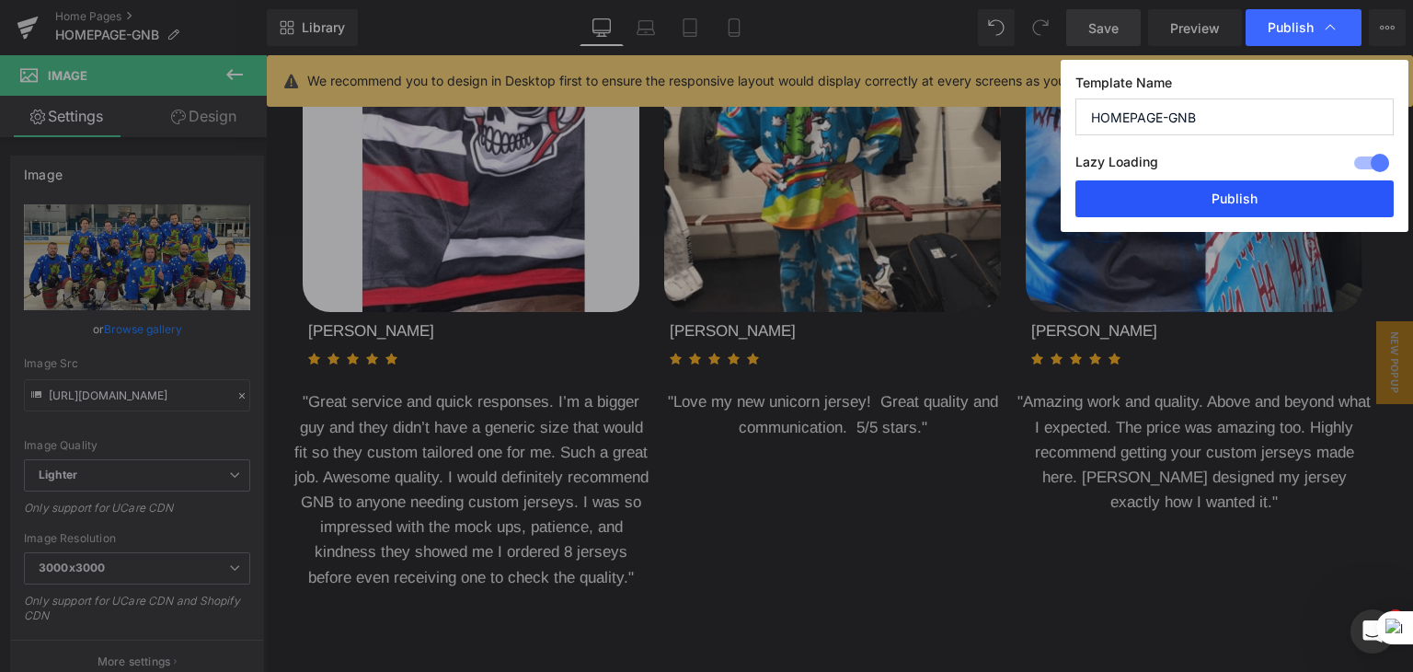
drag, startPoint x: 1226, startPoint y: 190, endPoint x: 743, endPoint y: 615, distance: 642.7
click at [1226, 190] on button "Publish" at bounding box center [1235, 198] width 318 height 37
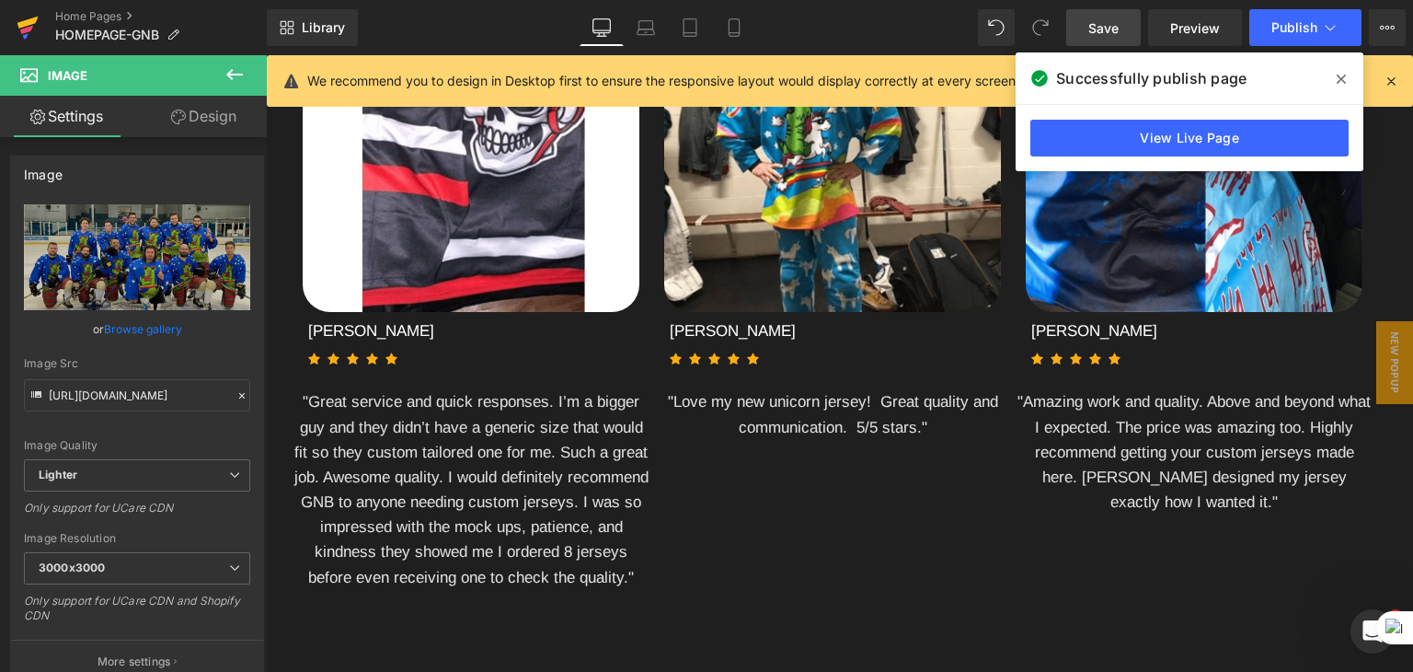
click at [23, 29] on icon at bounding box center [26, 30] width 13 height 8
